Goal: Task Accomplishment & Management: Use online tool/utility

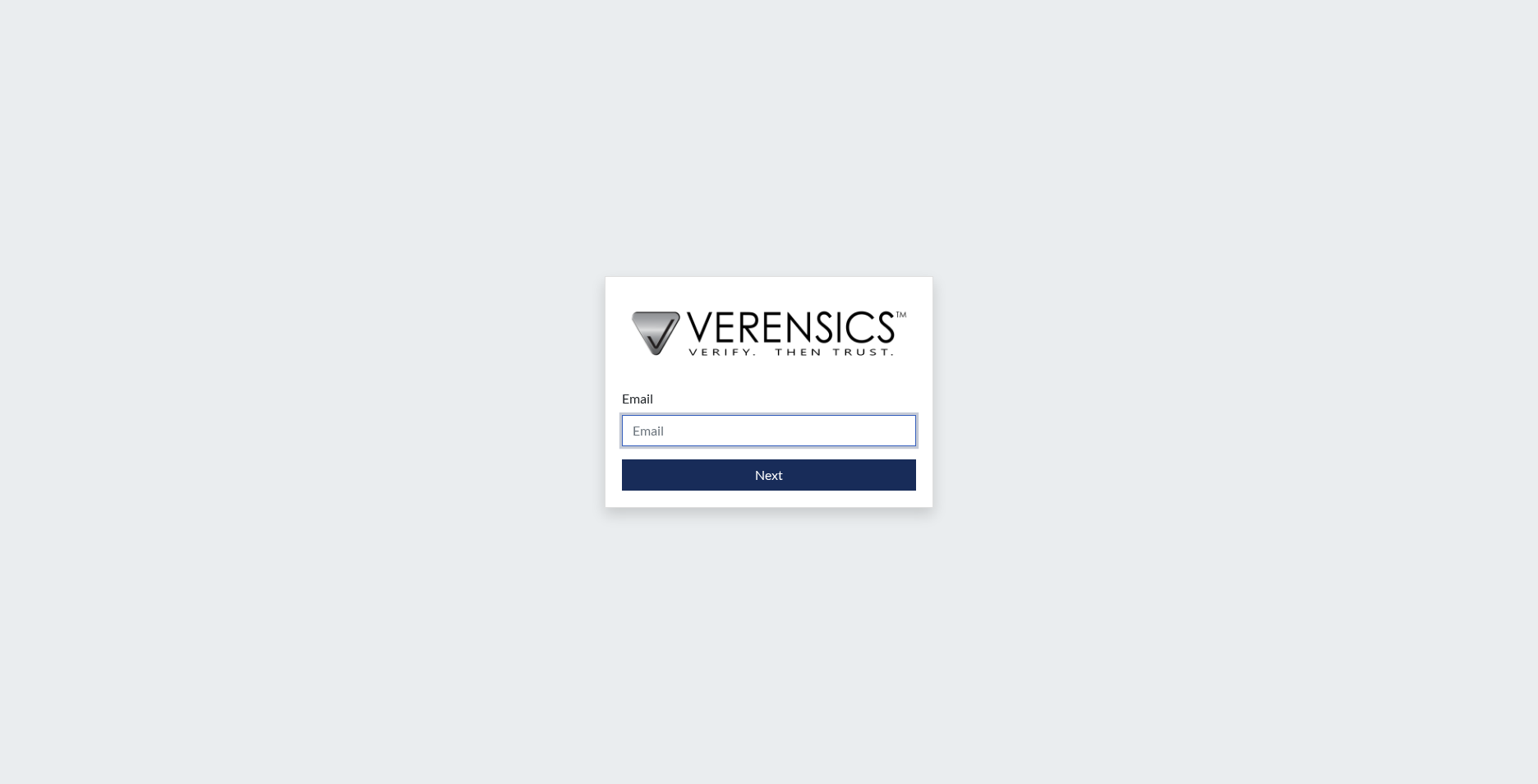
drag, startPoint x: 713, startPoint y: 426, endPoint x: 716, endPoint y: 442, distance: 16.3
click at [716, 442] on input "Email" at bounding box center [769, 430] width 294 height 31
type input "[EMAIL_ADDRESS][PERSON_NAME][DOMAIN_NAME]"
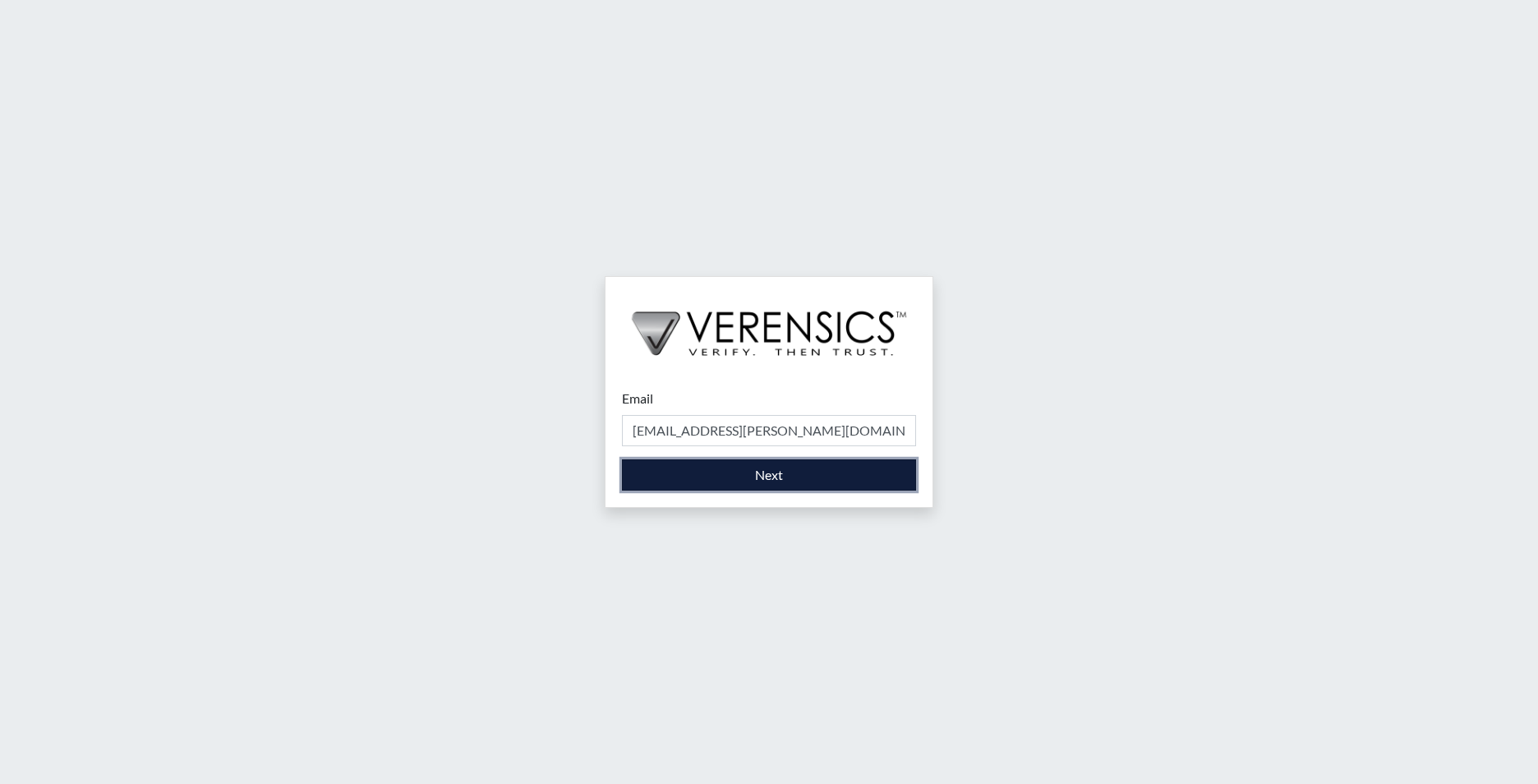
click at [732, 481] on button "Next" at bounding box center [769, 475] width 294 height 31
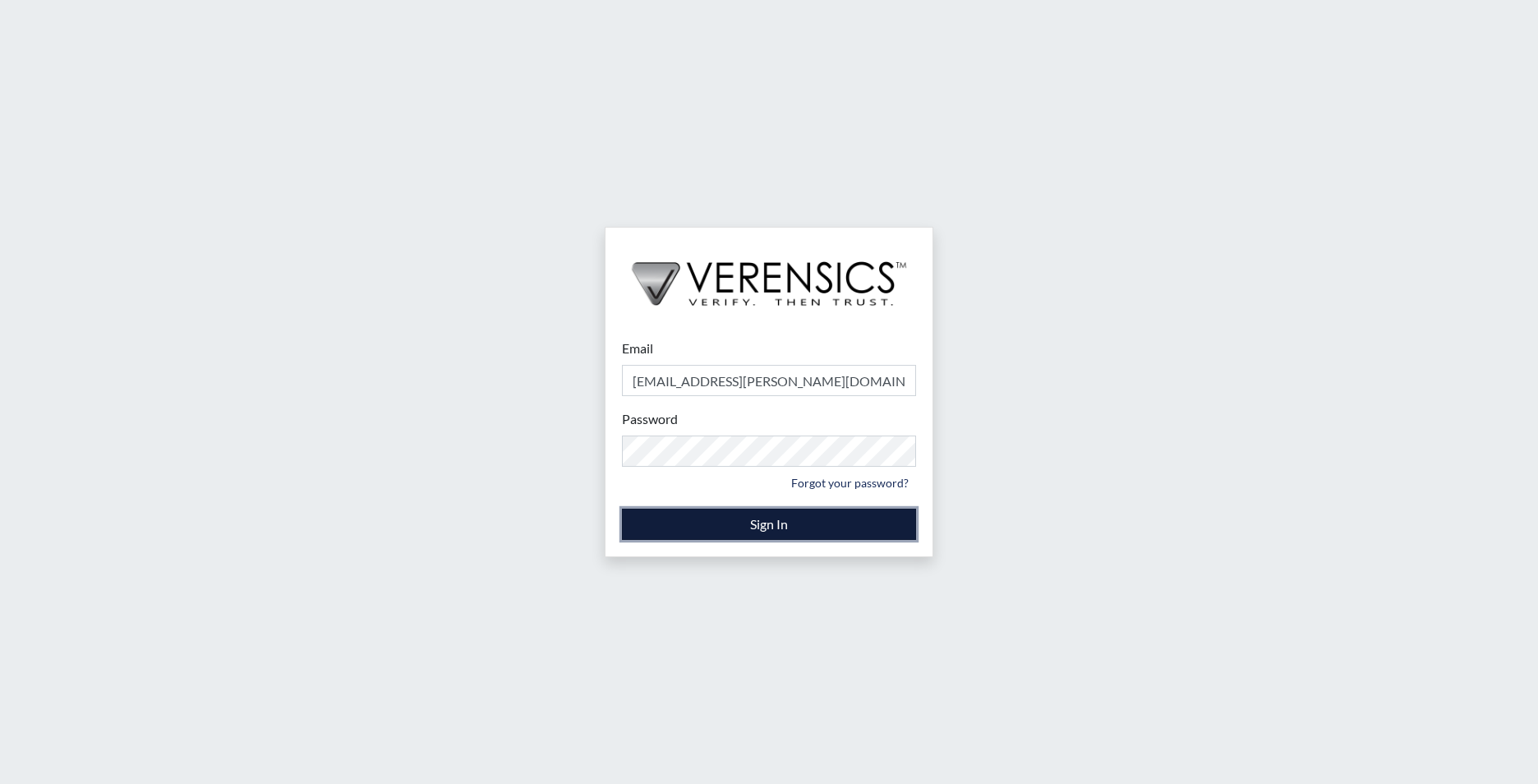
click at [733, 528] on button "Sign In" at bounding box center [769, 524] width 294 height 31
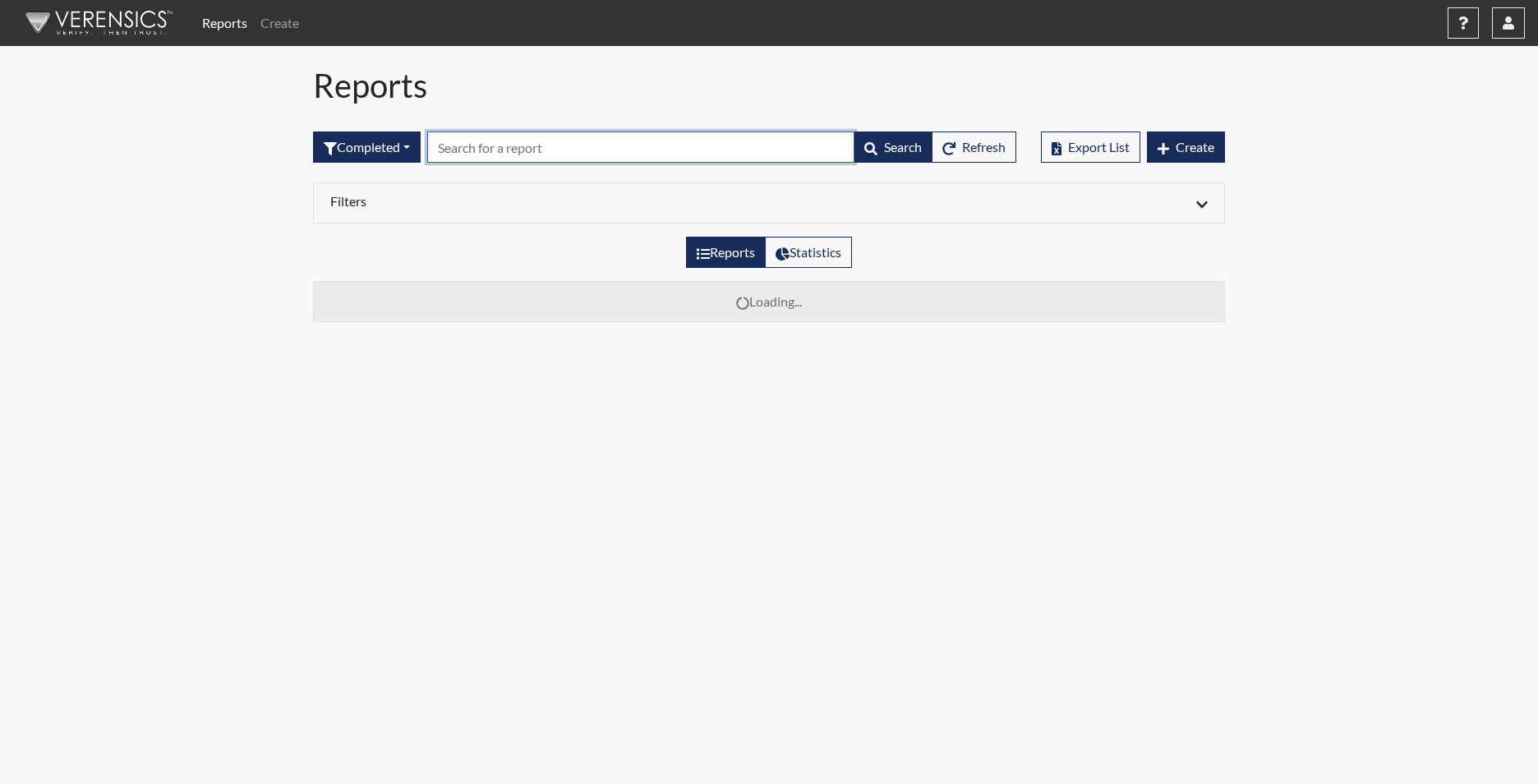
click at [505, 137] on input "text" at bounding box center [641, 147] width 427 height 31
type input "2979"
